Goal: Transaction & Acquisition: Obtain resource

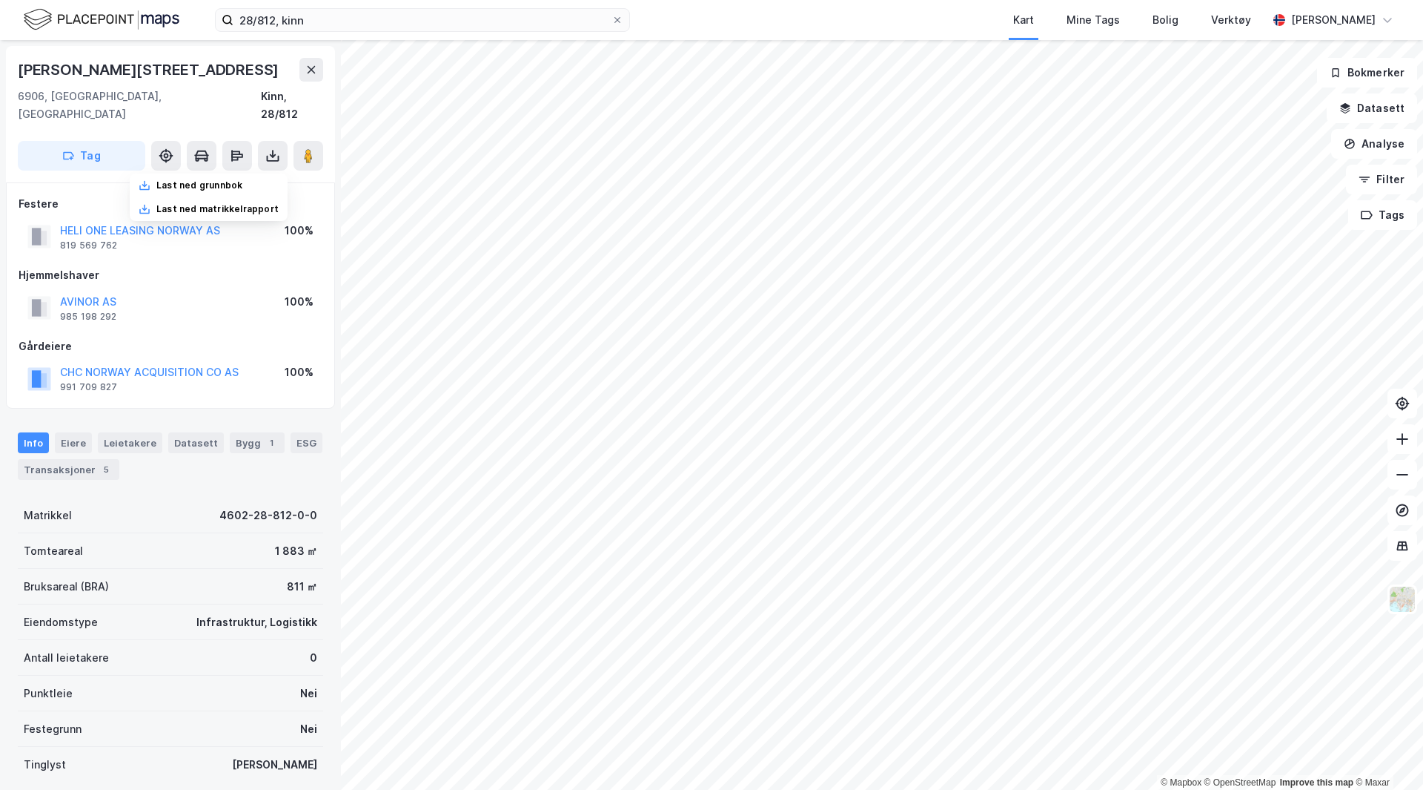
click at [146, 19] on img at bounding box center [102, 20] width 156 height 26
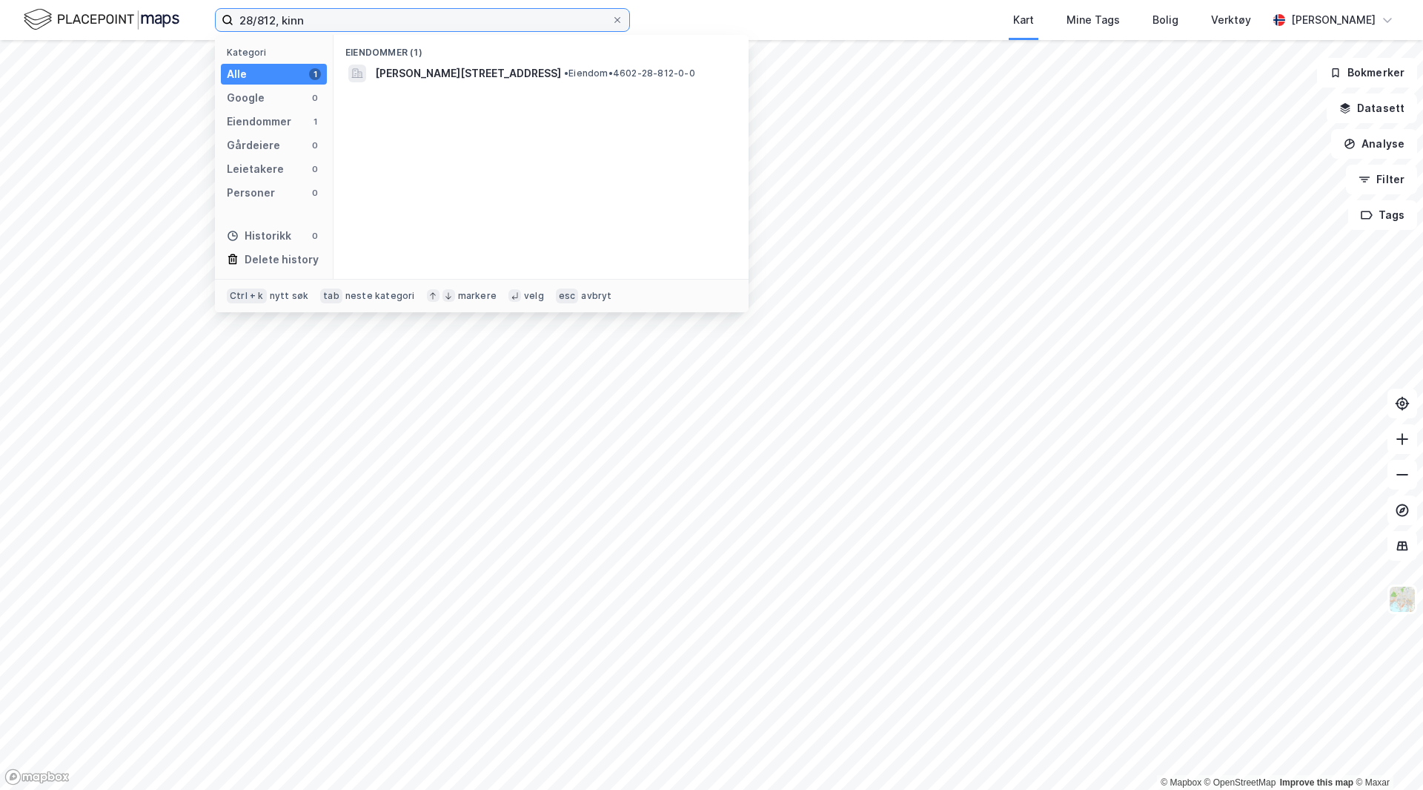
drag, startPoint x: 348, startPoint y: 20, endPoint x: 37, endPoint y: 7, distance: 311.7
click at [41, 8] on div "28/812, kinn Kategori Alle 1 Google 0 Eiendommer 1 Gårdeiere 0 Leietakere 0 Per…" at bounding box center [711, 20] width 1423 height 40
type input "39/1843, sandnes"
click at [471, 76] on div "1108-39-1843-0-0 • Eiendom • 1108-39-1843-0-0" at bounding box center [554, 74] width 359 height 18
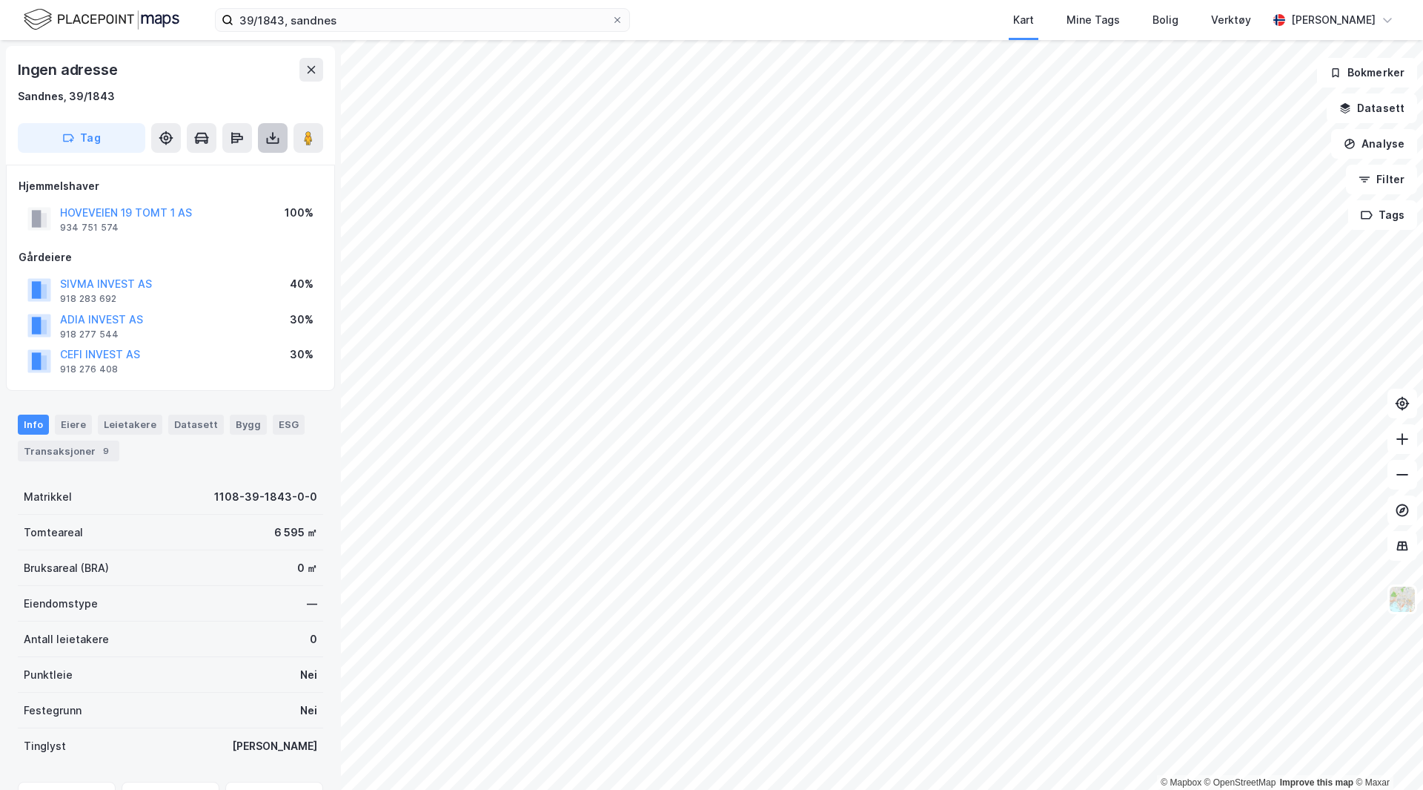
click at [284, 131] on button at bounding box center [273, 138] width 30 height 30
click at [226, 173] on div "Last ned grunnbok" at bounding box center [199, 168] width 86 height 12
